Goal: Task Accomplishment & Management: Manage account settings

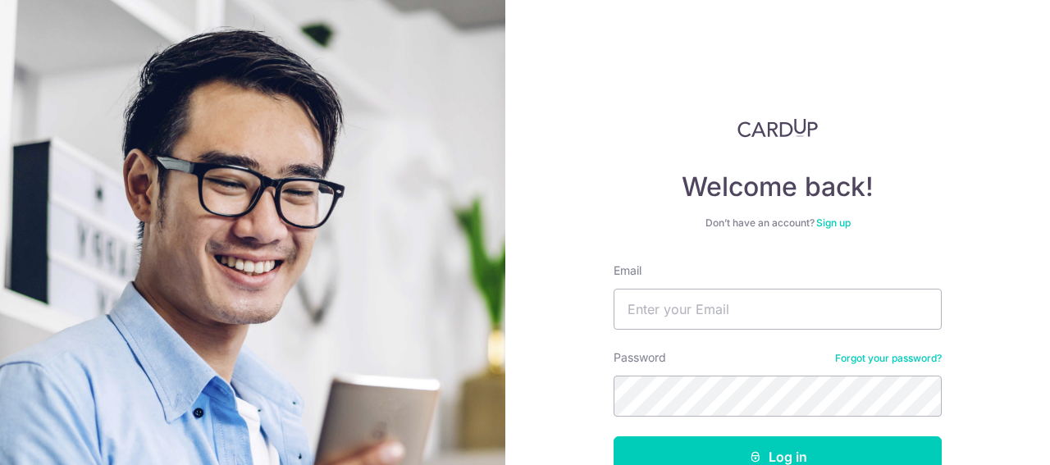
type input "[EMAIL_ADDRESS][PERSON_NAME][DOMAIN_NAME]"
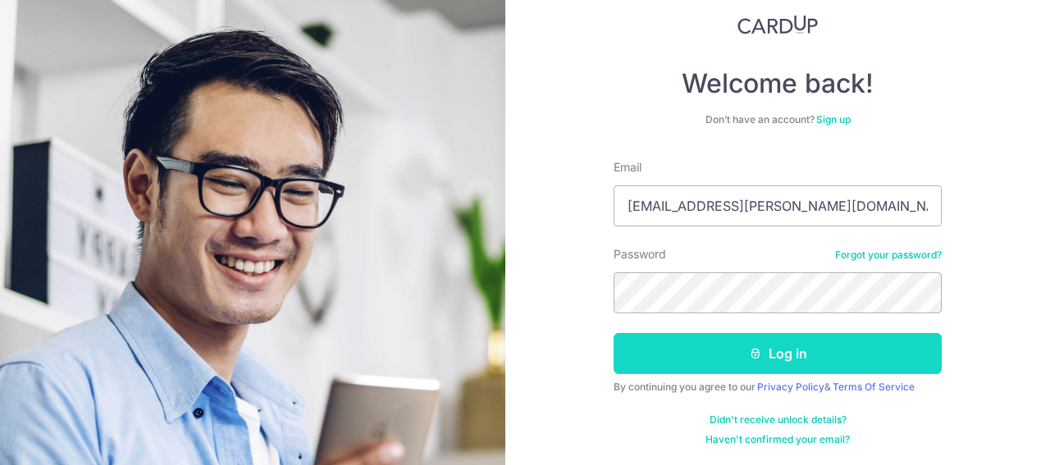
click at [784, 347] on button "Log in" at bounding box center [778, 353] width 328 height 41
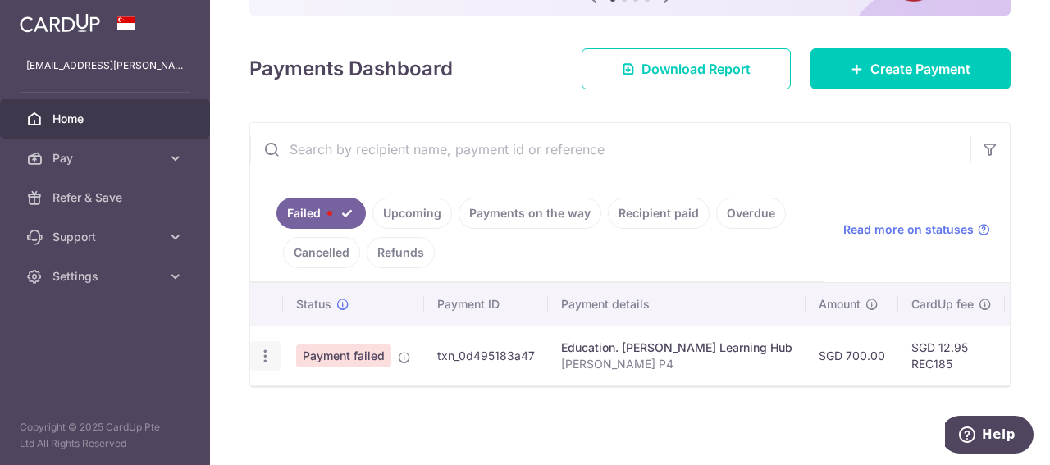
click at [263, 348] on icon "button" at bounding box center [265, 356] width 17 height 17
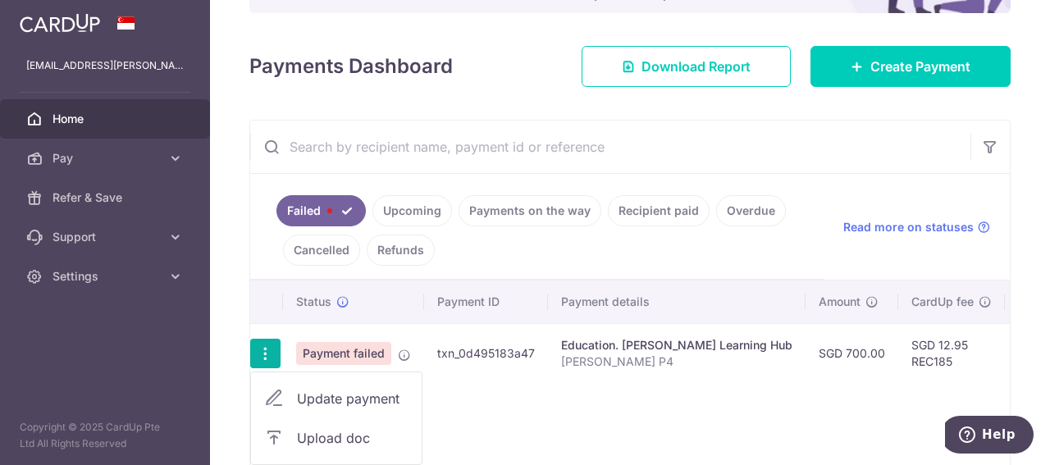
click at [350, 390] on span "Update payment" at bounding box center [353, 399] width 112 height 20
radio input "true"
type input "700.00"
type input "[PERSON_NAME] P4"
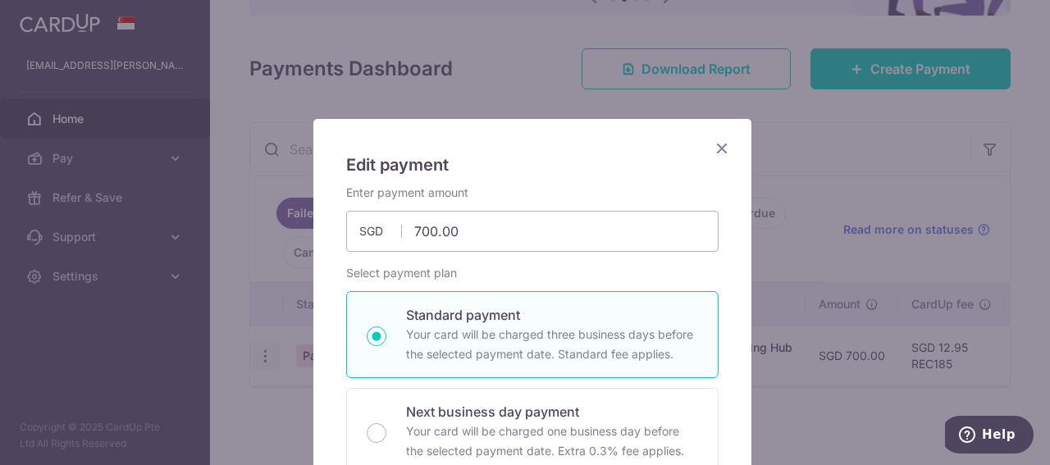
type input "REC185"
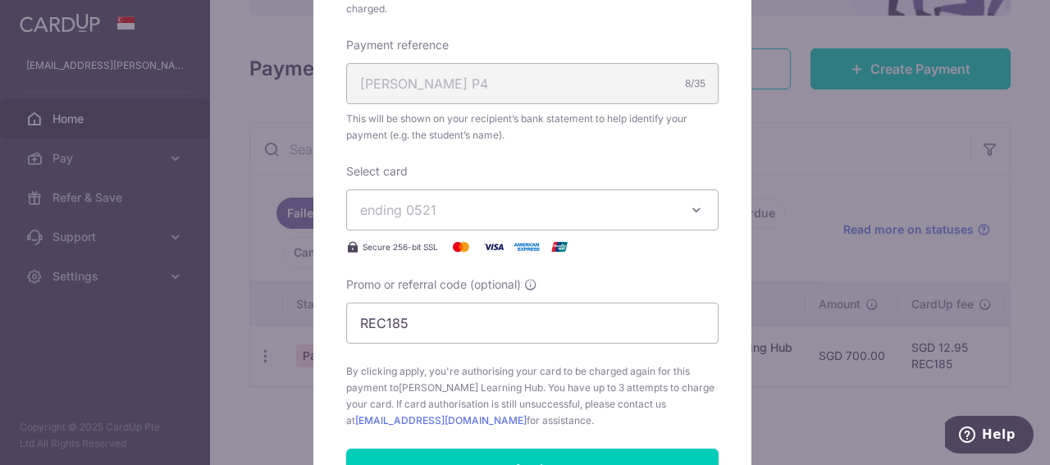
scroll to position [750, 0]
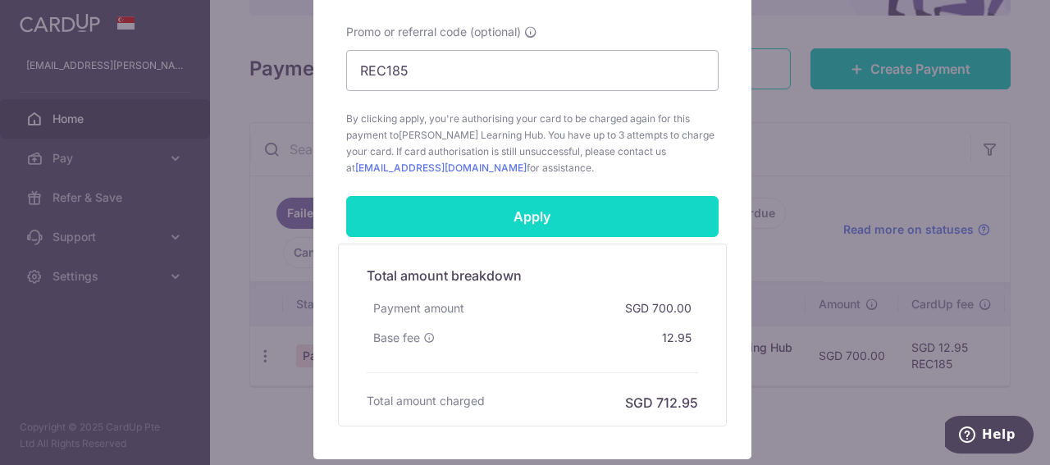
click at [531, 214] on input "Apply" at bounding box center [532, 216] width 372 height 41
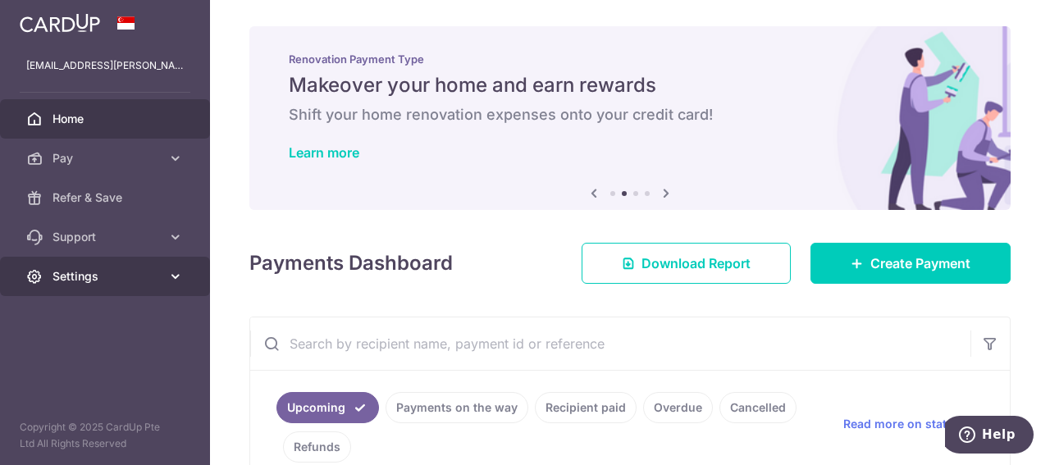
click at [57, 265] on link "Settings" at bounding box center [105, 276] width 210 height 39
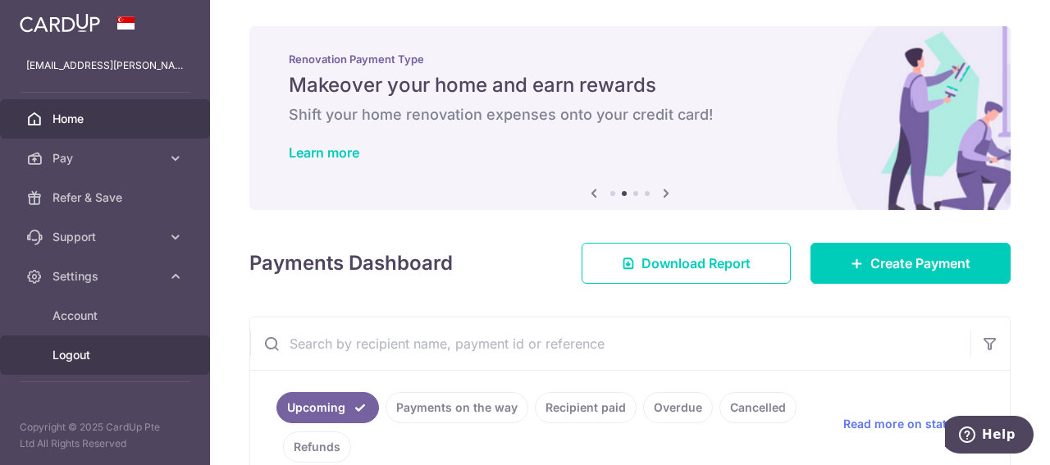
click at [70, 348] on span "Logout" at bounding box center [107, 355] width 108 height 16
